Goal: Find contact information: Find contact information

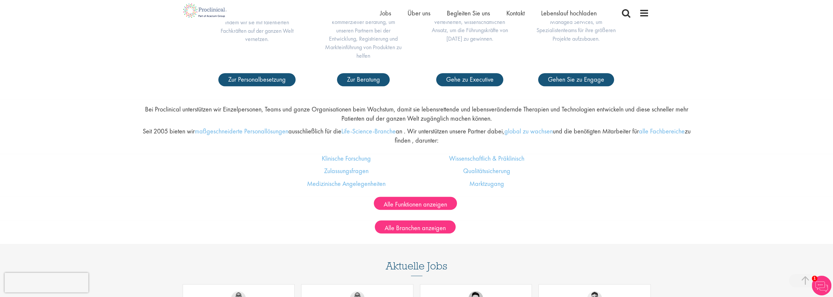
scroll to position [395, 0]
click at [513, 13] on font "Kontakt" at bounding box center [515, 13] width 18 height 9
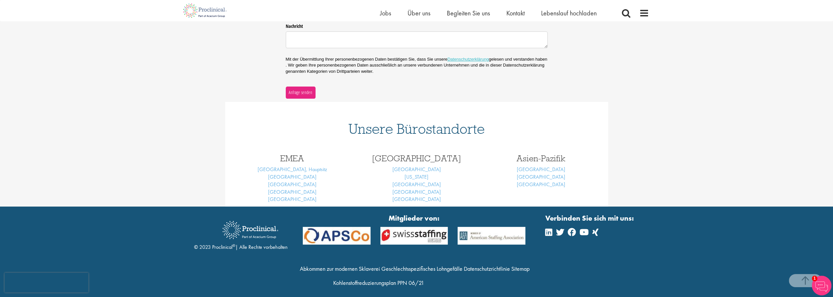
scroll to position [200, 0]
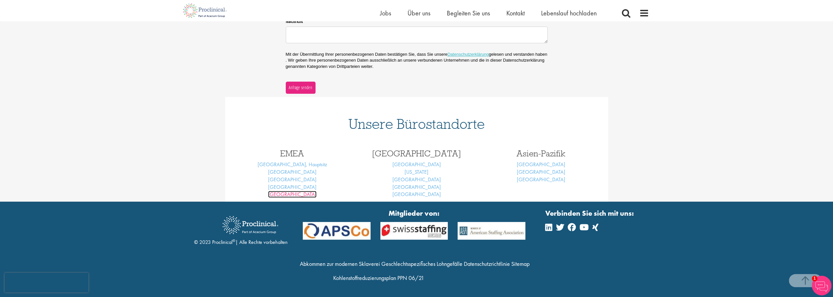
click at [293, 194] on font "München" at bounding box center [292, 194] width 48 height 7
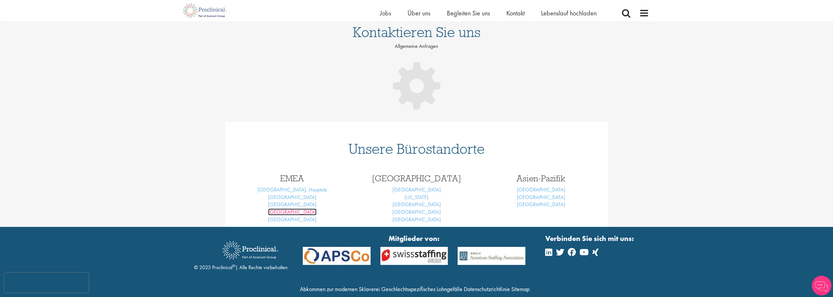
click at [292, 215] on body "Diese Website verwendet Cookies. Durch die weitere Nutzung dieser Website stimm…" at bounding box center [416, 135] width 833 height 374
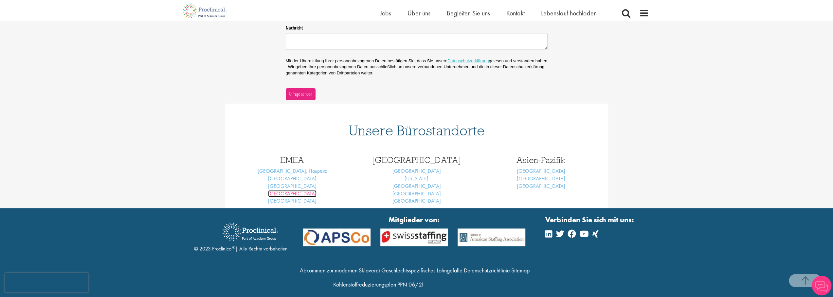
scroll to position [200, 0]
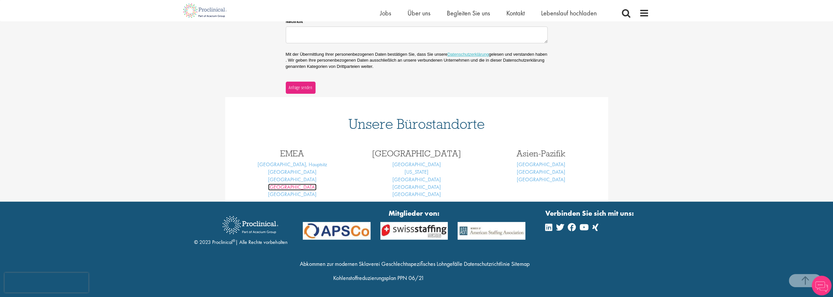
click at [293, 188] on font "Frankfurt" at bounding box center [292, 186] width 48 height 7
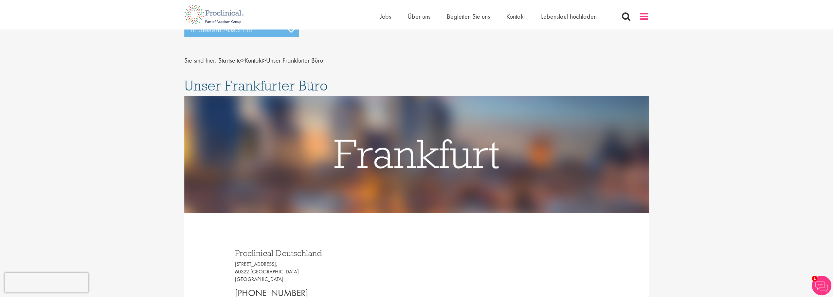
click at [648, 18] on span at bounding box center [644, 16] width 10 height 10
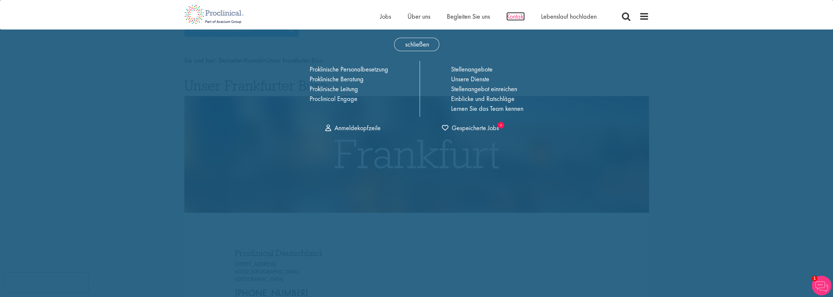
click at [515, 16] on font "Kontakt" at bounding box center [515, 16] width 18 height 9
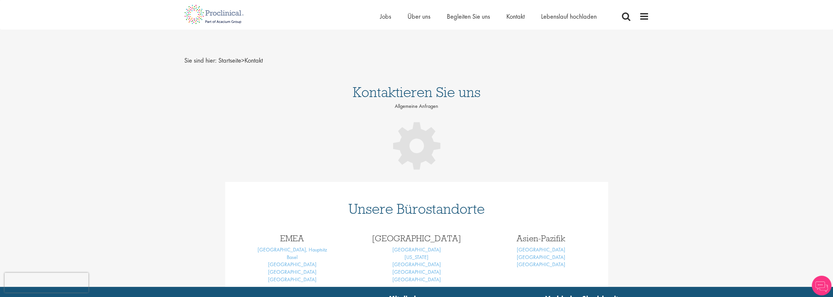
drag, startPoint x: 643, startPoint y: 18, endPoint x: 634, endPoint y: 16, distance: 8.7
click at [643, 17] on span at bounding box center [644, 16] width 10 height 10
